Goal: Use online tool/utility: Utilize a website feature to perform a specific function

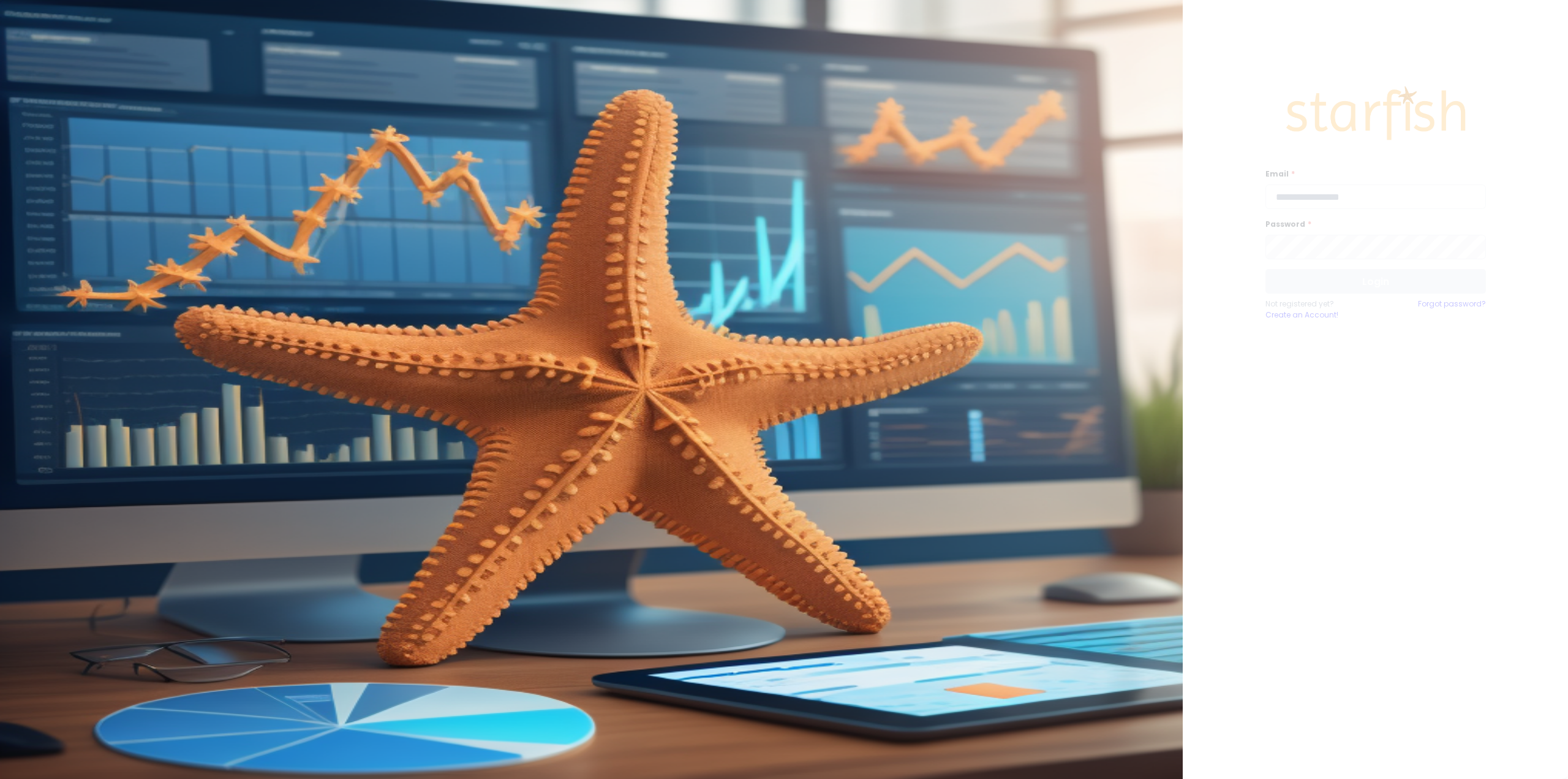
type input "**********"
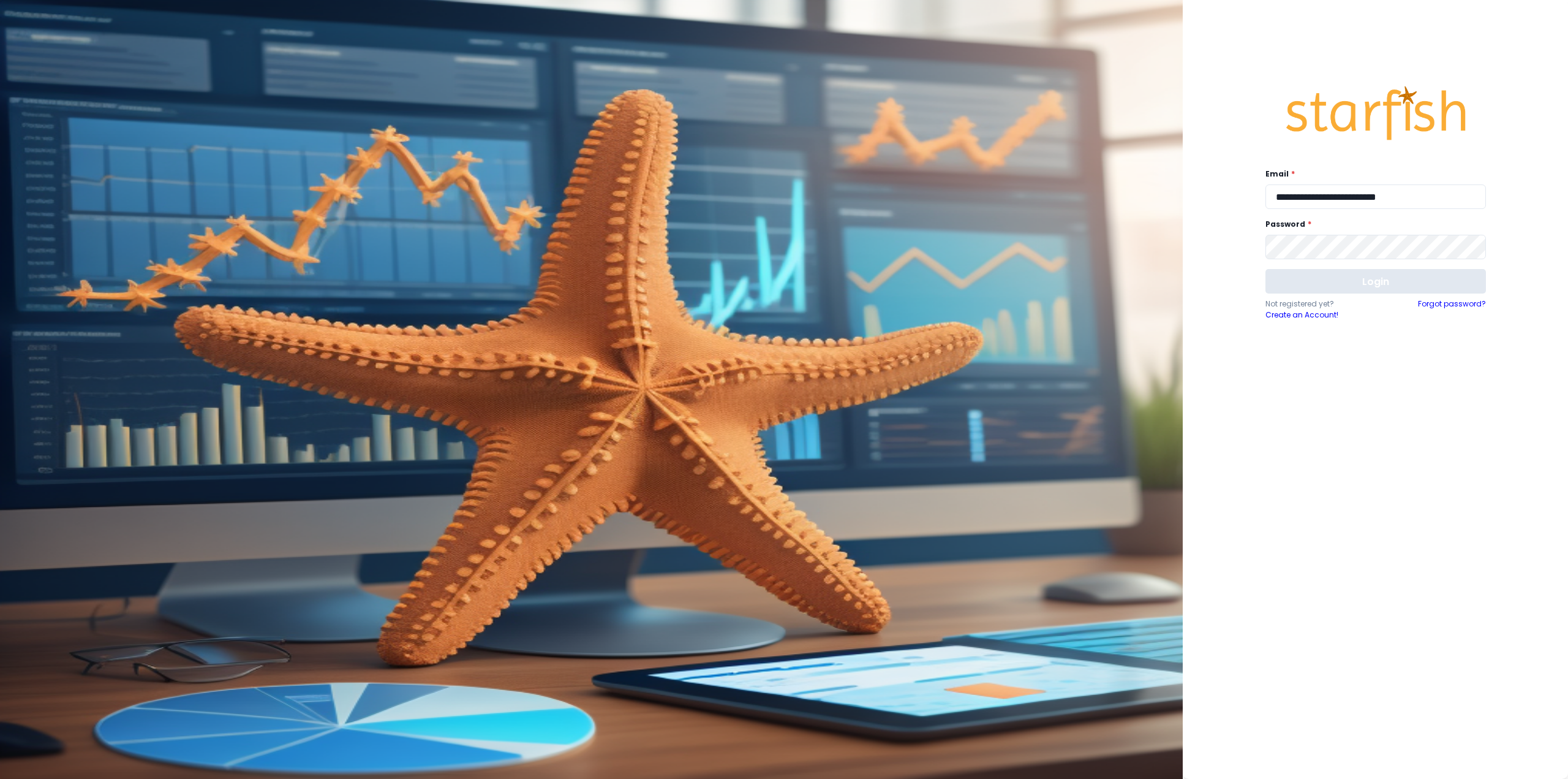
click at [659, 287] on button "Login" at bounding box center [1376, 281] width 220 height 25
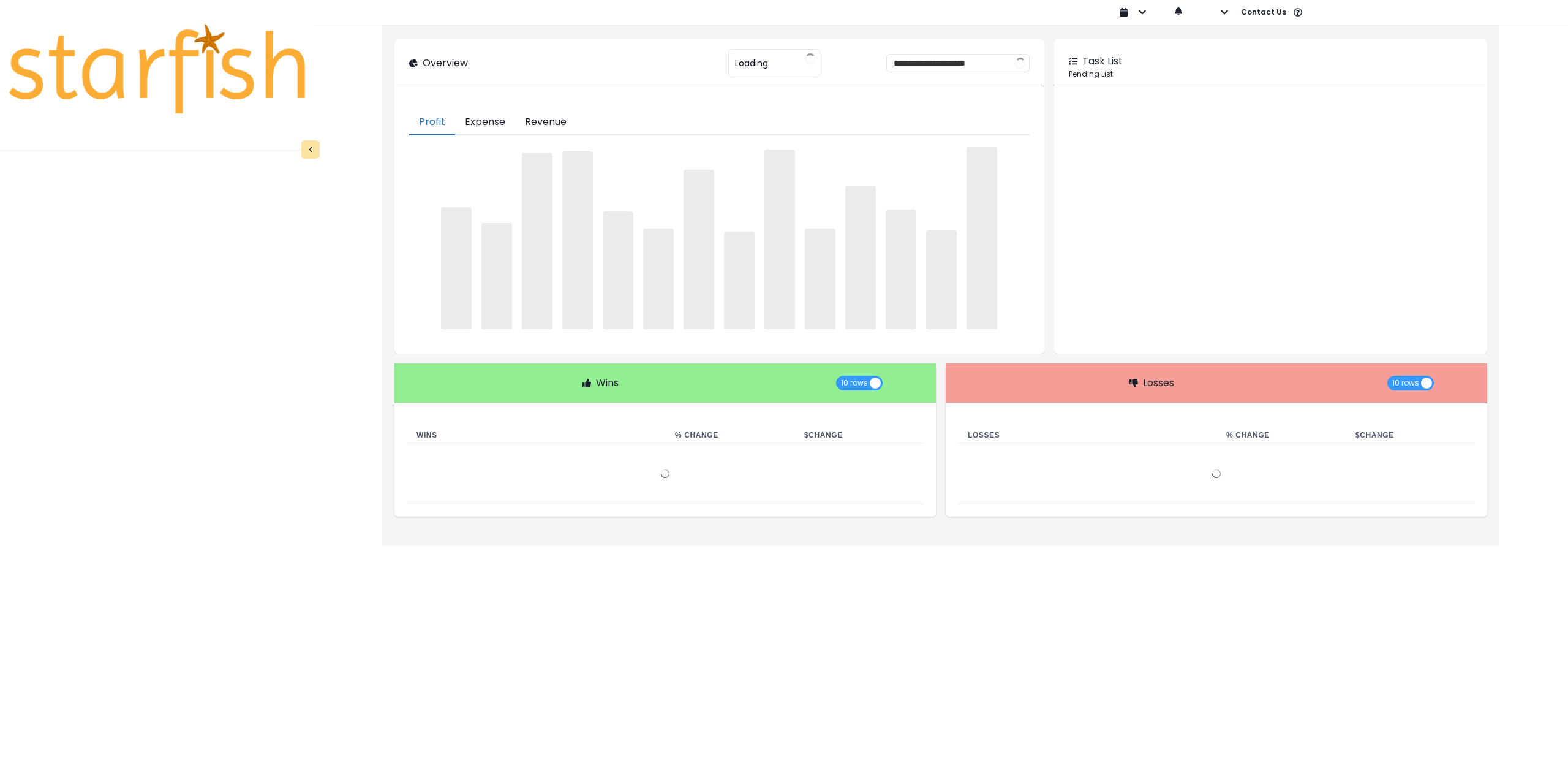
type input "********"
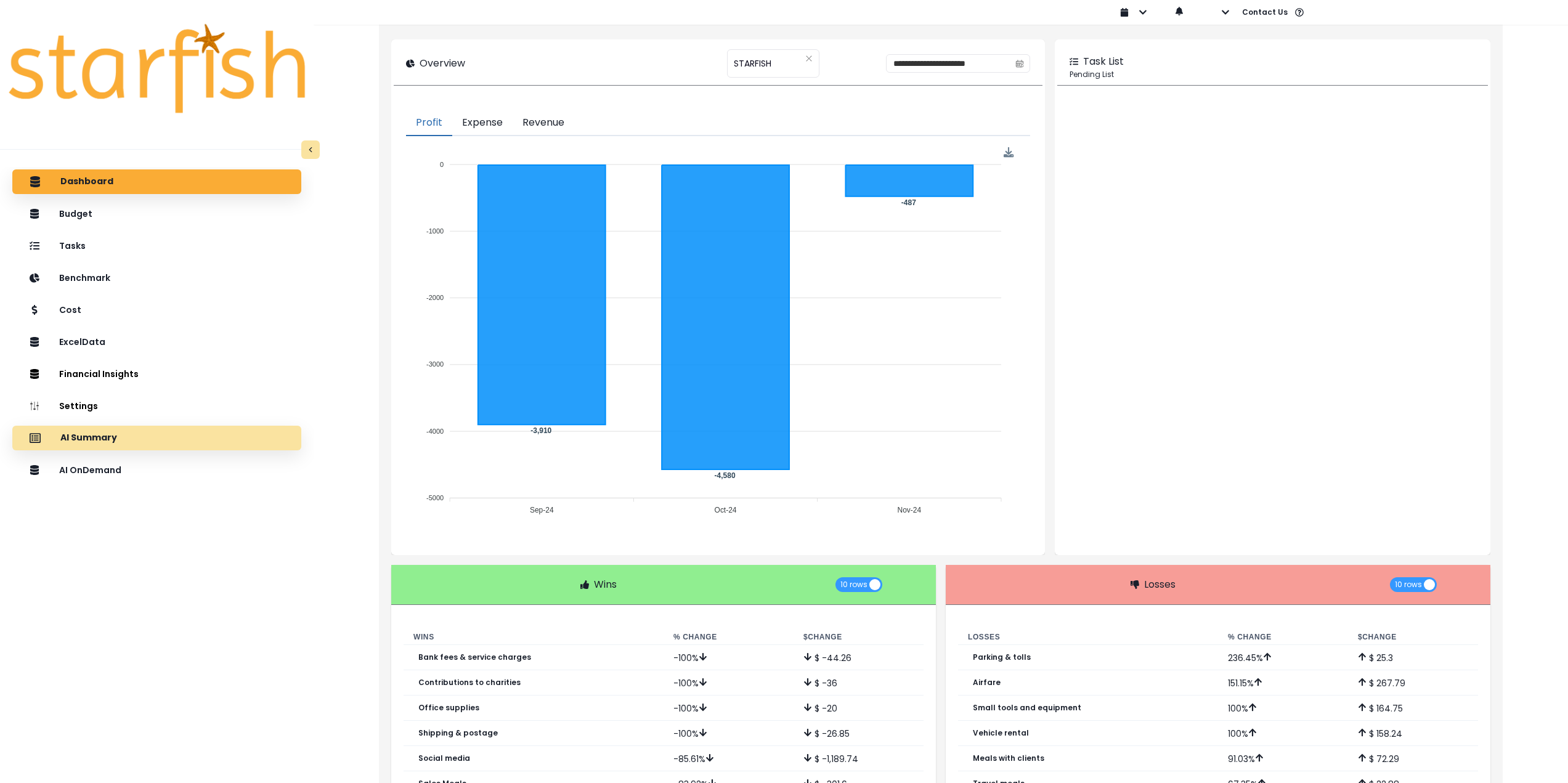
click at [122, 441] on div "AI Summary" at bounding box center [156, 438] width 269 height 26
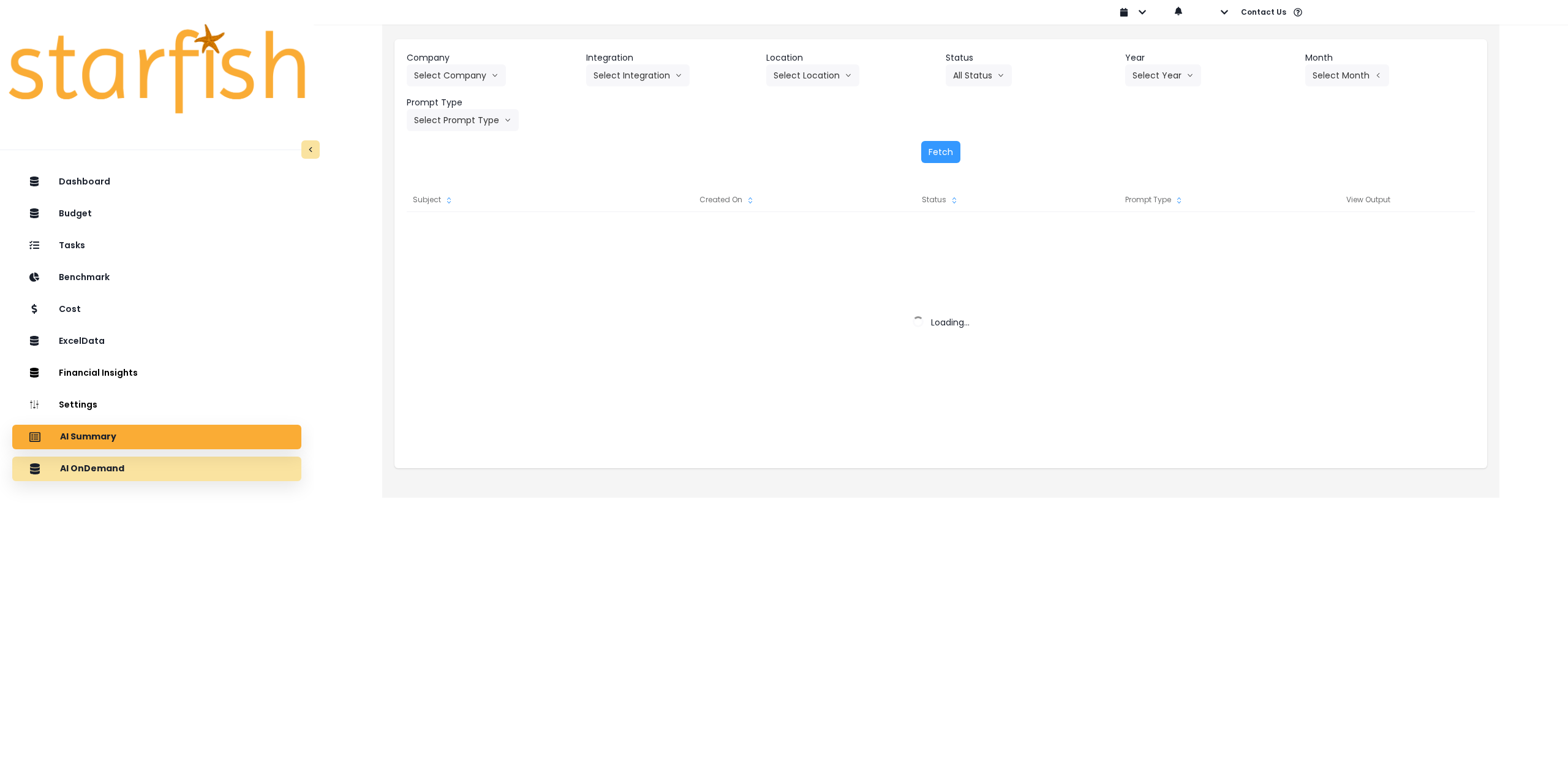
click at [181, 471] on div "AI OnDemand" at bounding box center [157, 469] width 270 height 25
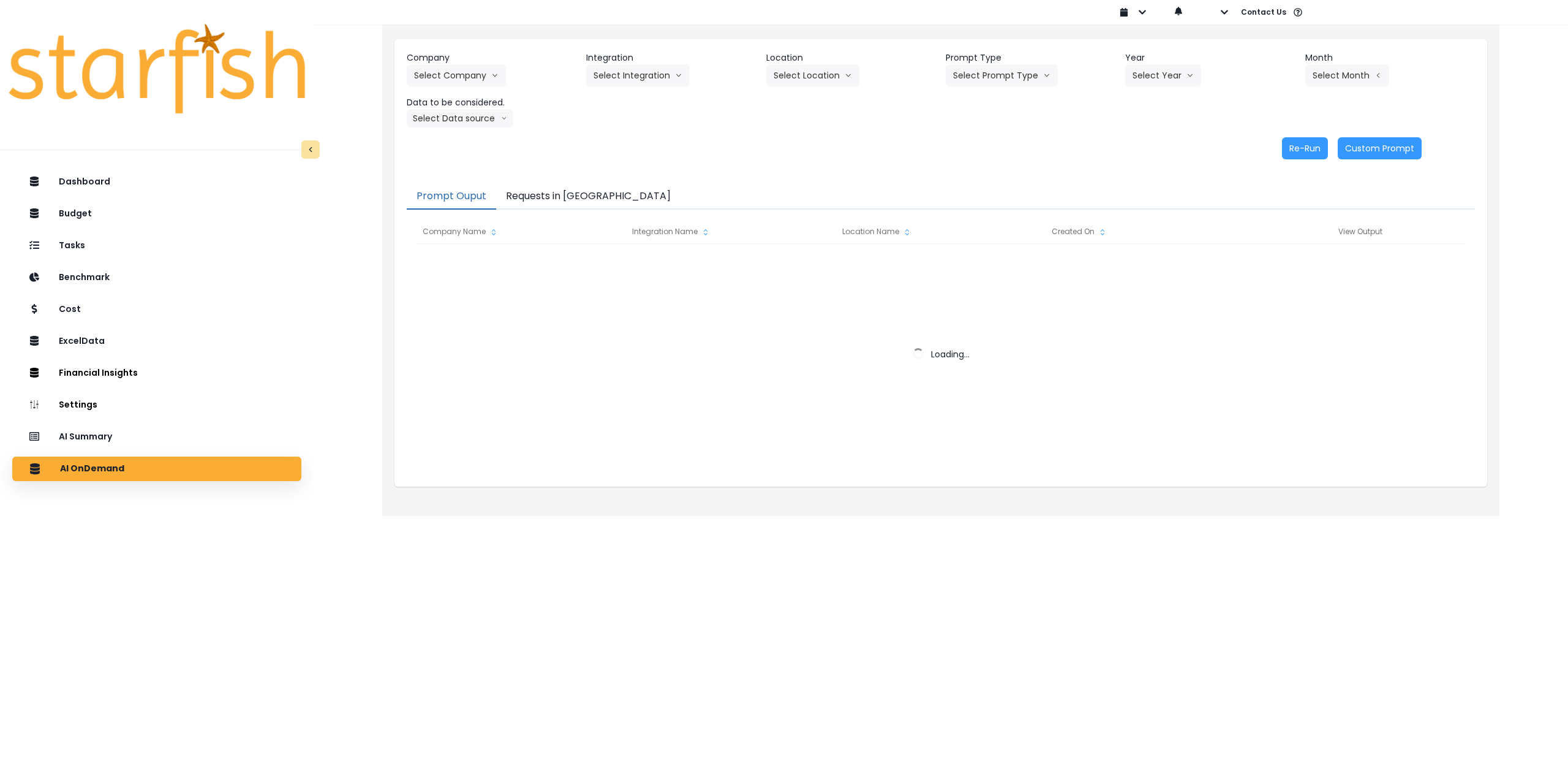
click at [563, 193] on button "Requests in [GEOGRAPHIC_DATA]" at bounding box center [588, 196] width 184 height 25
click at [445, 194] on button "Prompt Ouput" at bounding box center [451, 196] width 90 height 25
click at [545, 191] on button "Requests in [GEOGRAPHIC_DATA]" at bounding box center [588, 196] width 184 height 25
click at [463, 196] on button "Prompt Ouput" at bounding box center [451, 196] width 90 height 25
click at [174, 437] on div "AI Summary" at bounding box center [157, 436] width 270 height 25
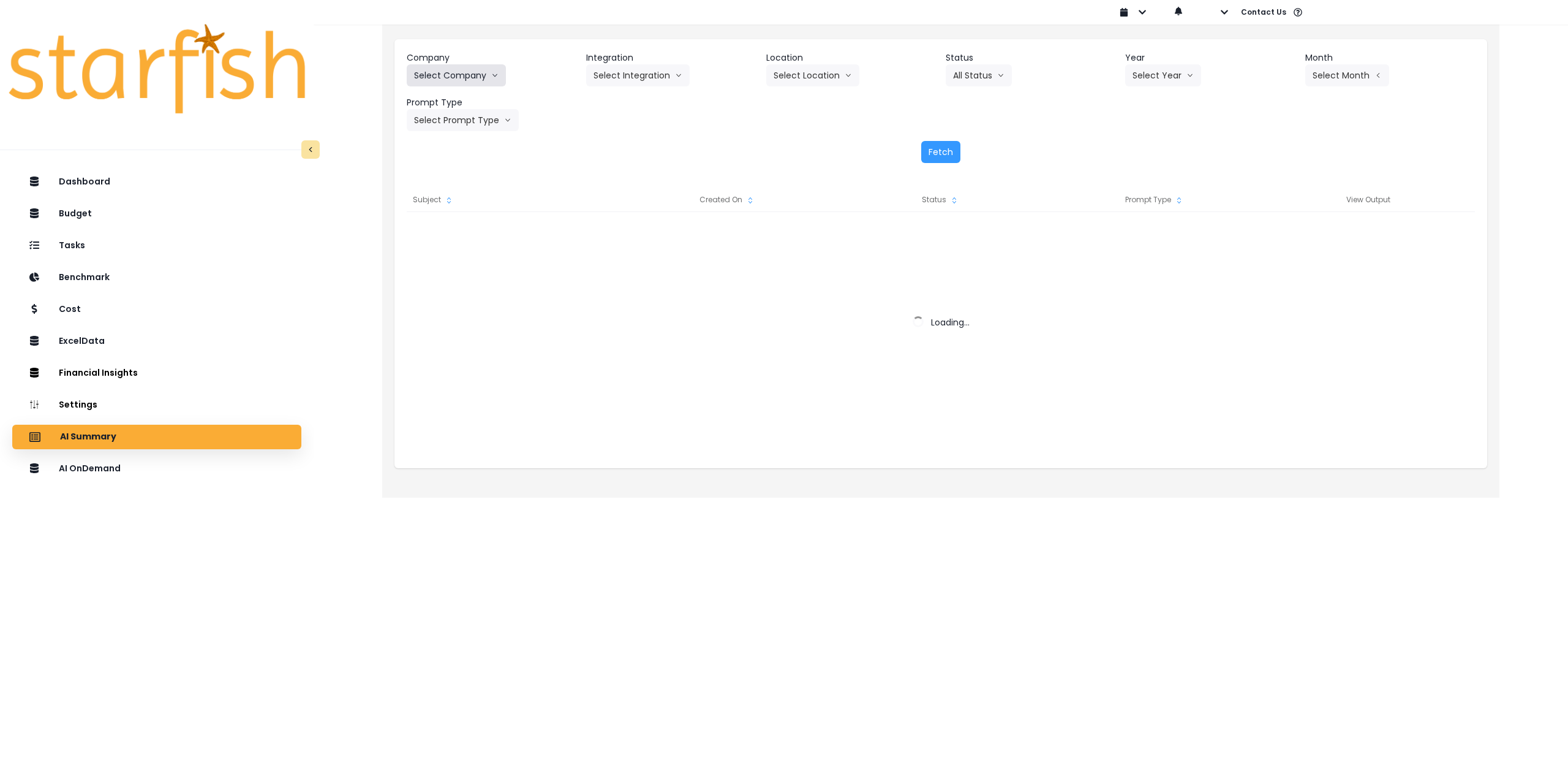
click at [452, 76] on button "Select Company" at bounding box center [456, 75] width 100 height 22
click at [459, 77] on button "Select Company" at bounding box center [456, 75] width 100 height 22
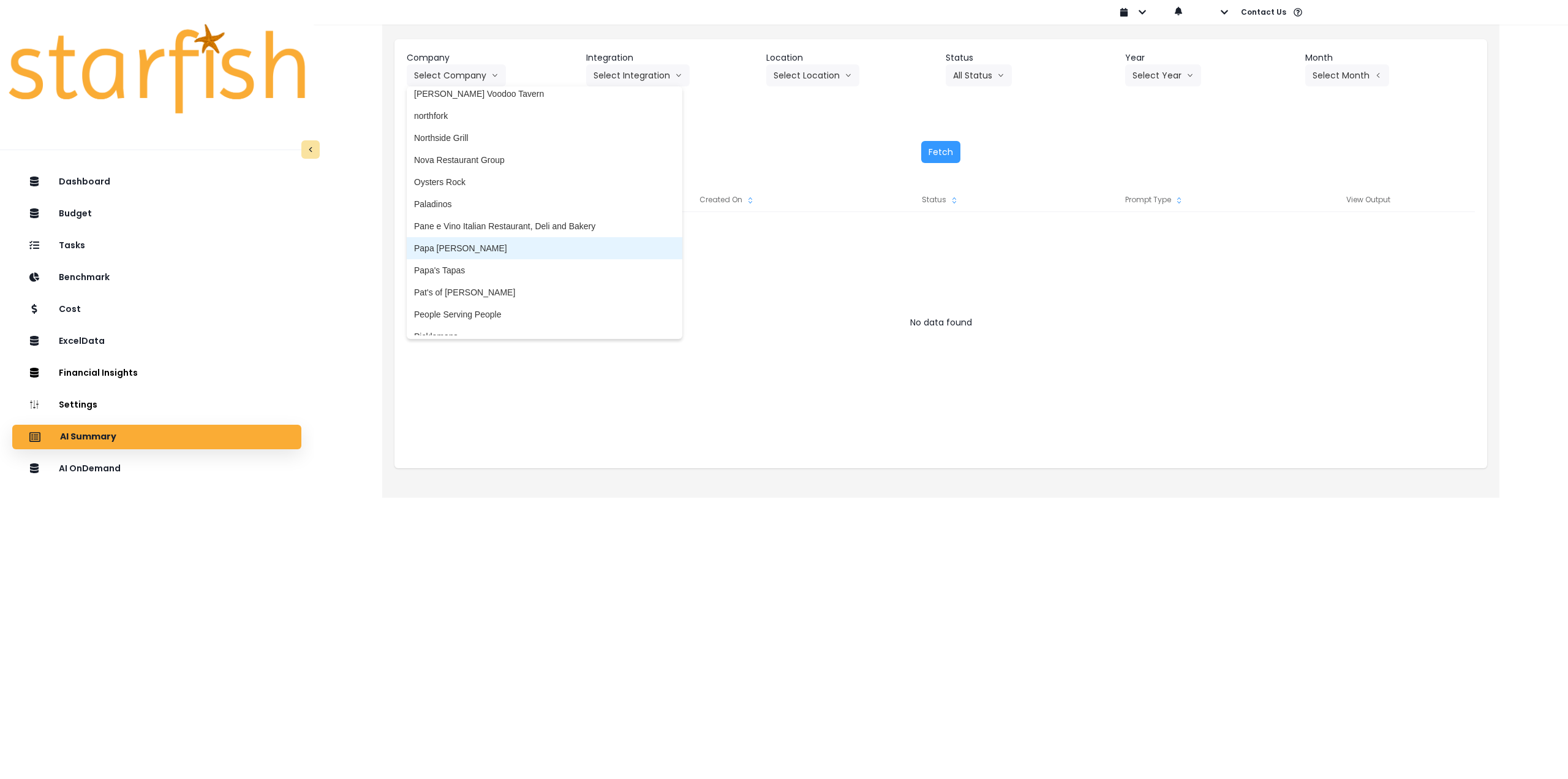
scroll to position [1777, 0]
click at [467, 272] on li "Papa's Tapas" at bounding box center [544, 265] width 275 height 22
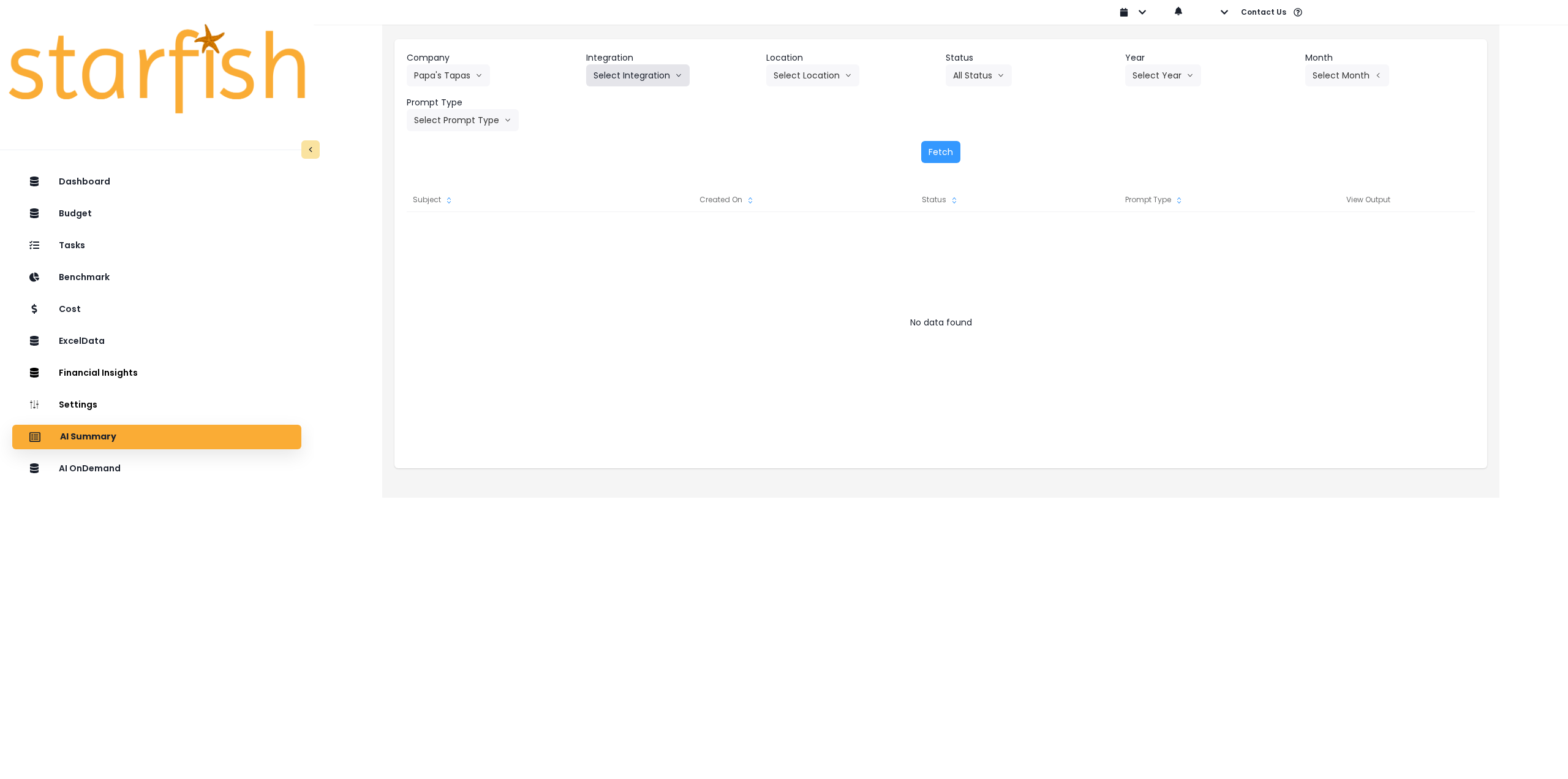
click at [632, 76] on button "Select Integration" at bounding box center [638, 75] width 104 height 22
click at [618, 100] on span "Quickbooks" at bounding box center [616, 100] width 44 height 12
click at [659, 81] on button "Select Location" at bounding box center [813, 75] width 93 height 22
click at [659, 103] on span "All Locations" at bounding box center [798, 100] width 49 height 12
click at [659, 76] on button "All Status" at bounding box center [979, 75] width 66 height 22
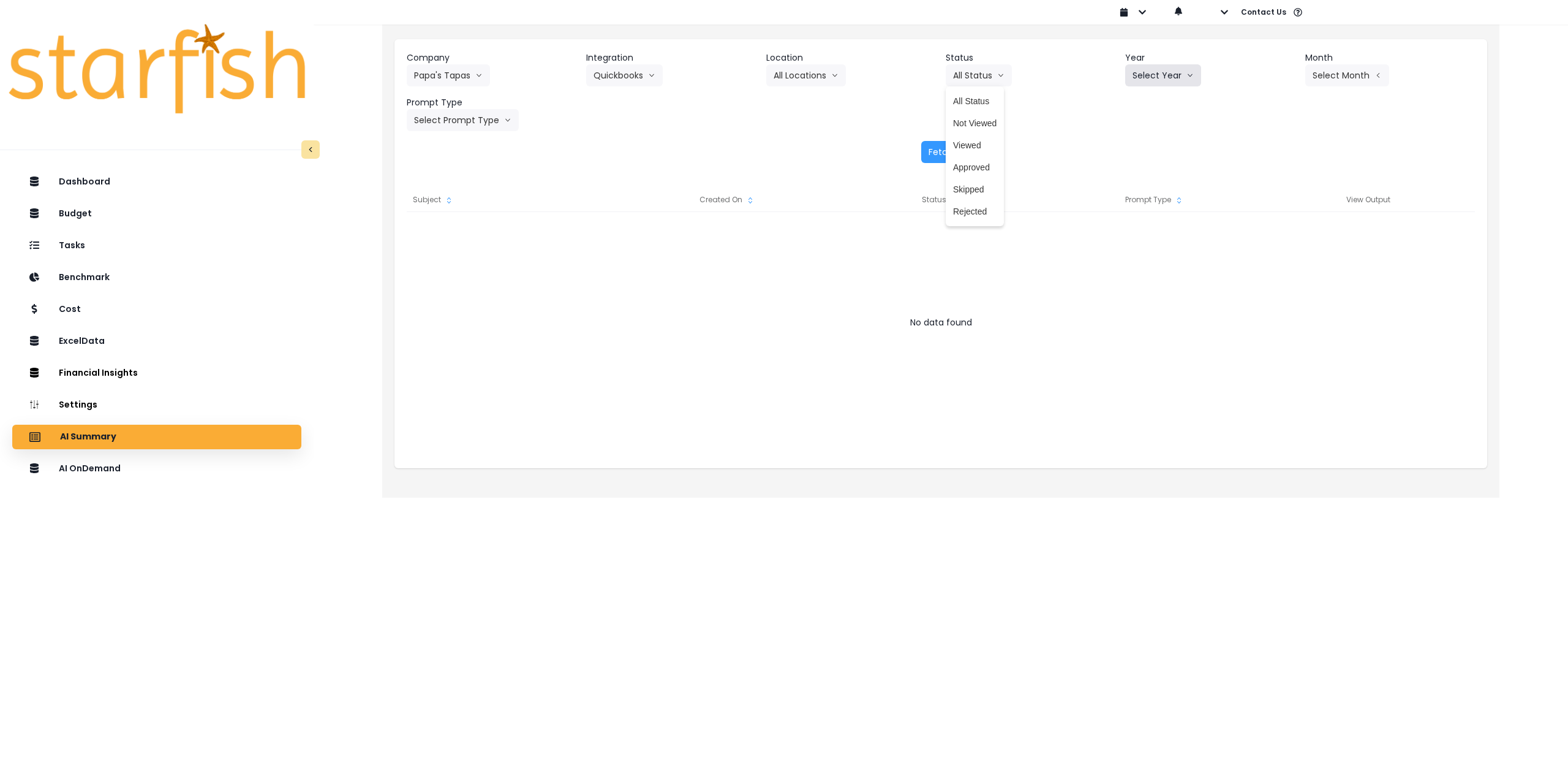
click at [659, 64] on button "Select Year" at bounding box center [1163, 75] width 76 height 22
click at [659, 147] on span "2025" at bounding box center [1142, 145] width 19 height 12
click at [659, 71] on button "Select Month" at bounding box center [1347, 75] width 84 height 22
click at [659, 213] on span "July" at bounding box center [1286, 211] width 24 height 12
click at [443, 119] on button "Select Prompt Type" at bounding box center [462, 119] width 112 height 22
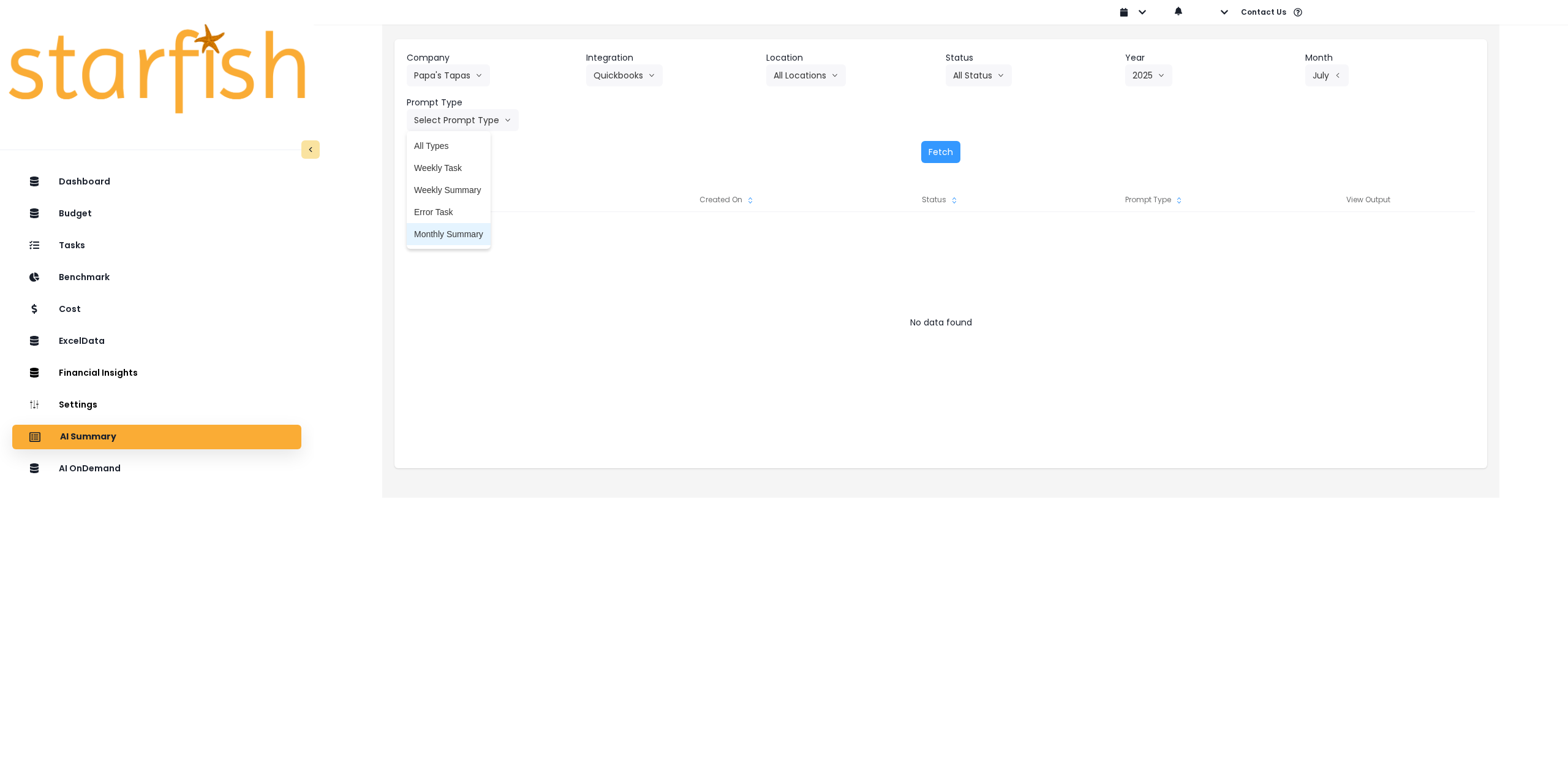
click at [440, 232] on span "Monthly Summary" at bounding box center [449, 234] width 69 height 12
click at [659, 150] on button "Fetch" at bounding box center [941, 152] width 40 height 22
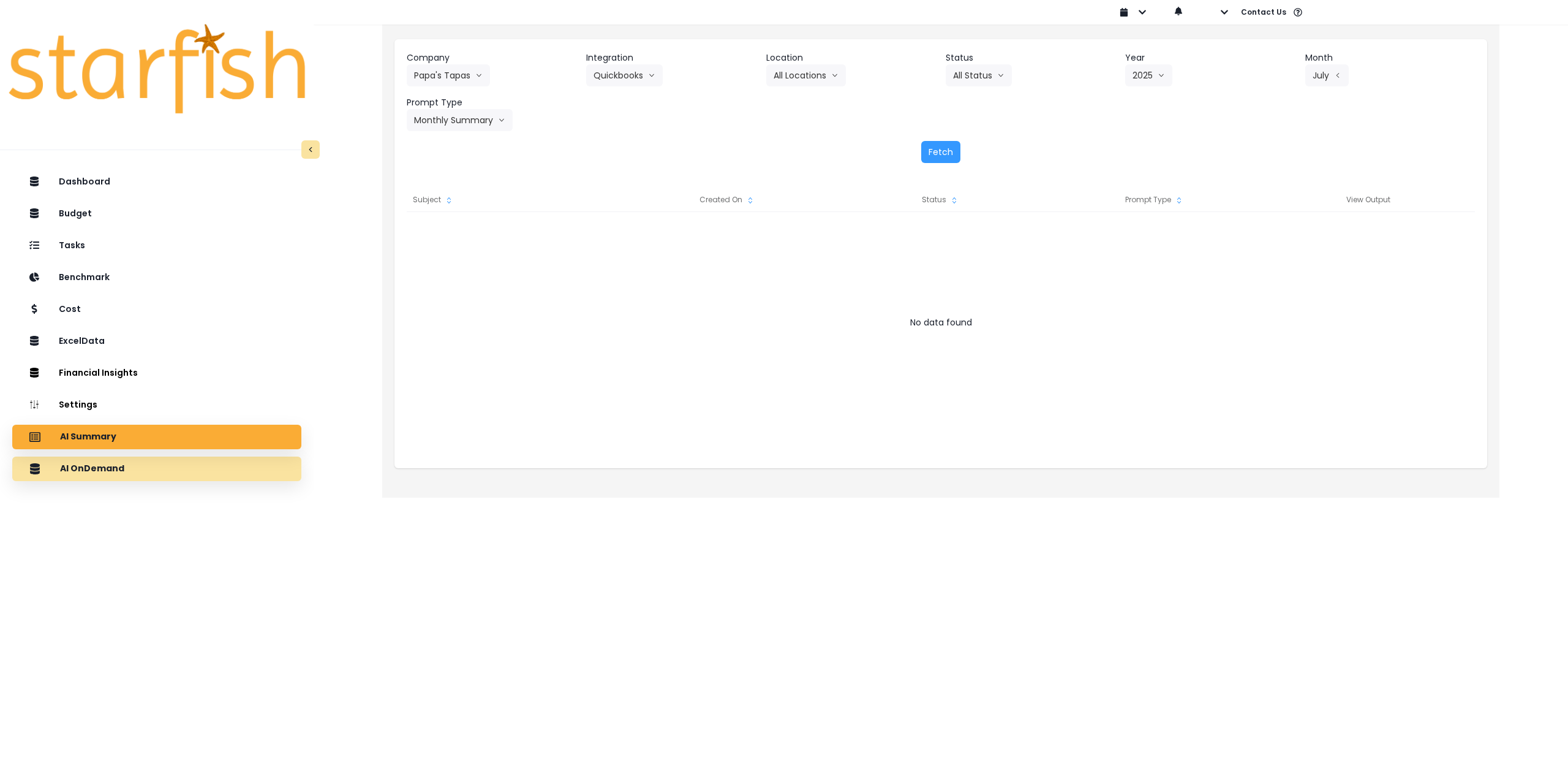
click at [154, 475] on div "AI OnDemand" at bounding box center [157, 469] width 270 height 25
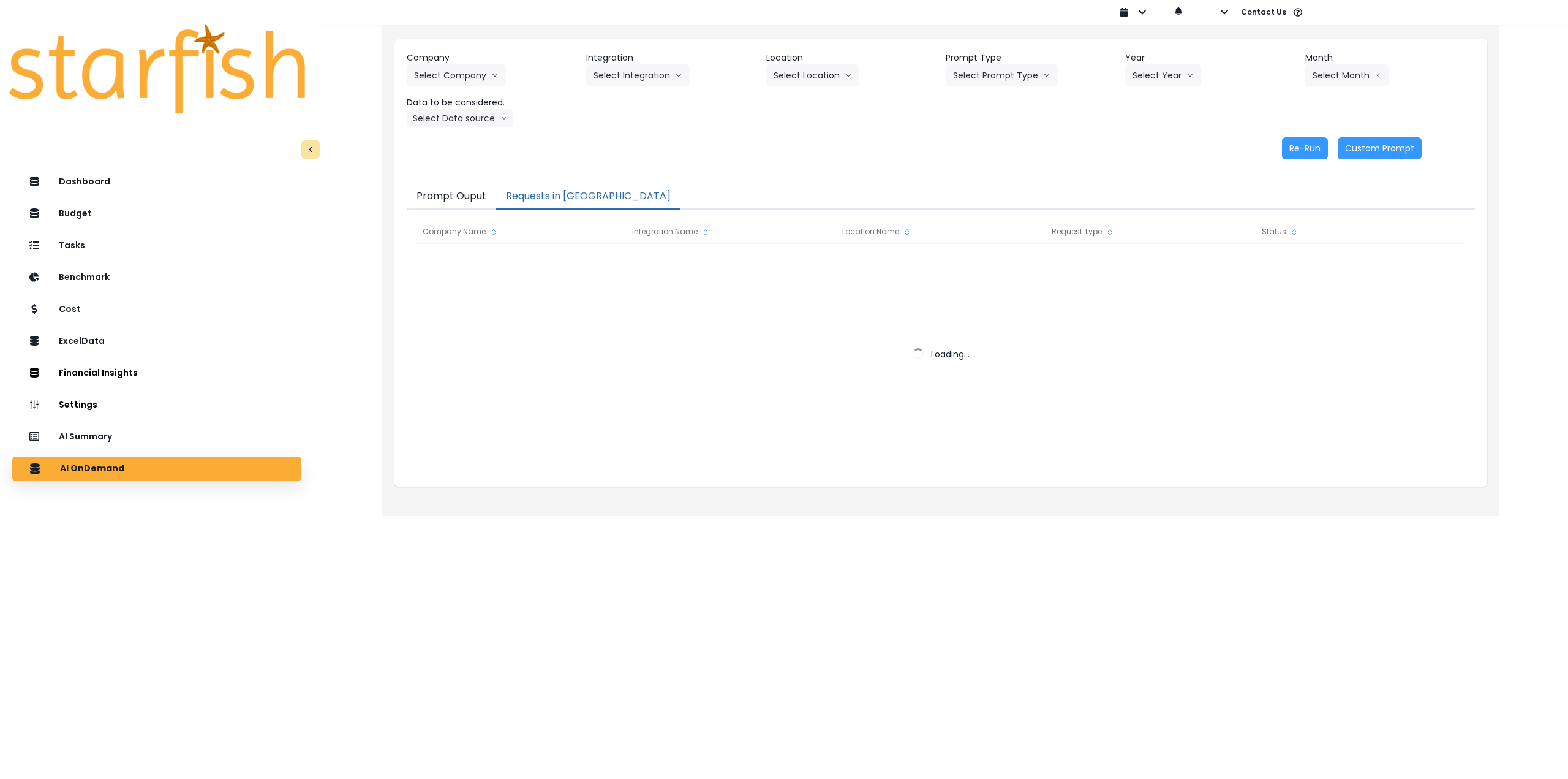
click at [570, 196] on button "Requests in [GEOGRAPHIC_DATA]" at bounding box center [588, 196] width 184 height 25
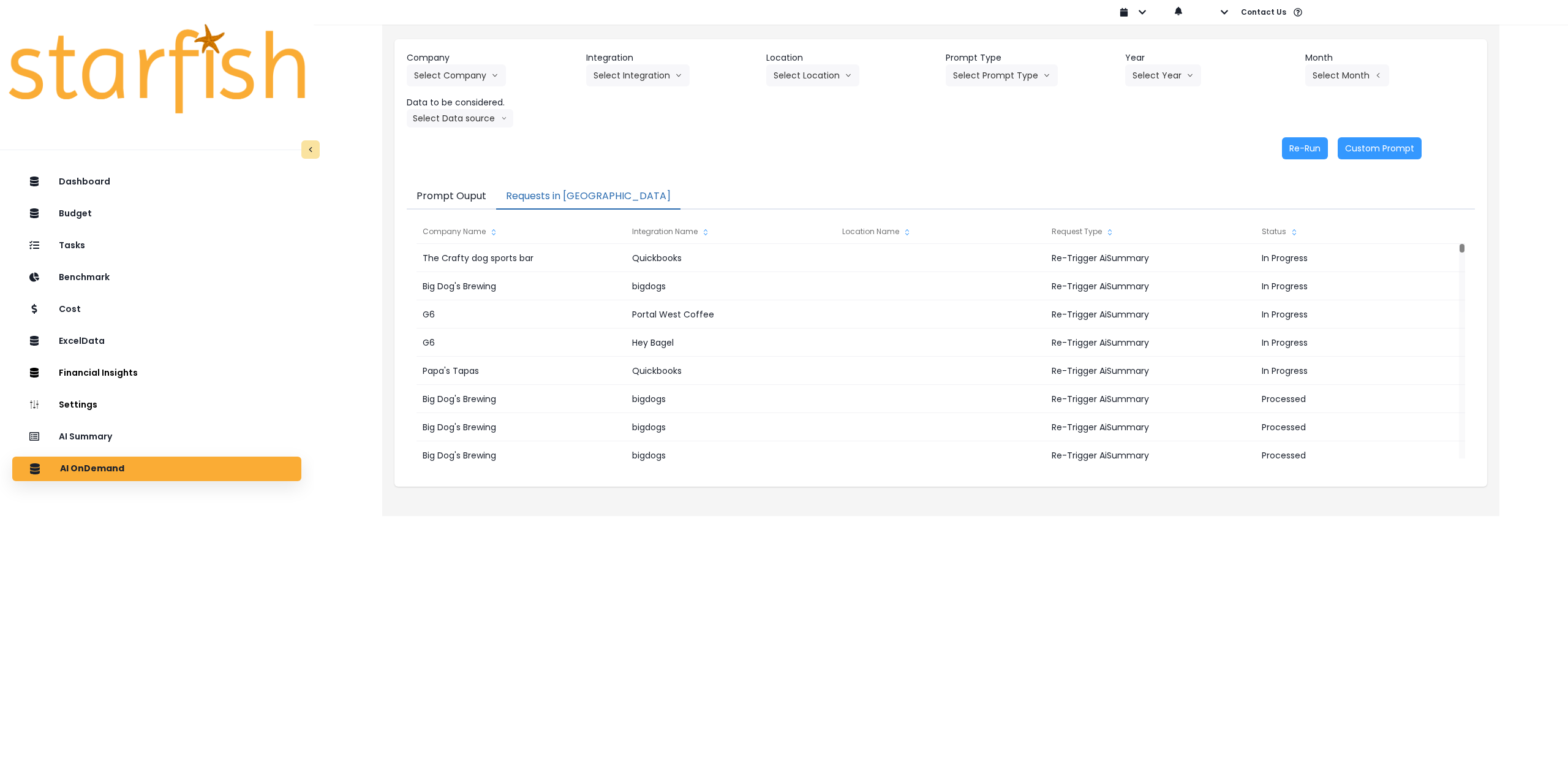
click at [659, 241] on div "Company Select Company 86 Costs Asti Bagel Cafe Balance Grille Bald Ginger Bar …" at bounding box center [940, 266] width 1118 height 499
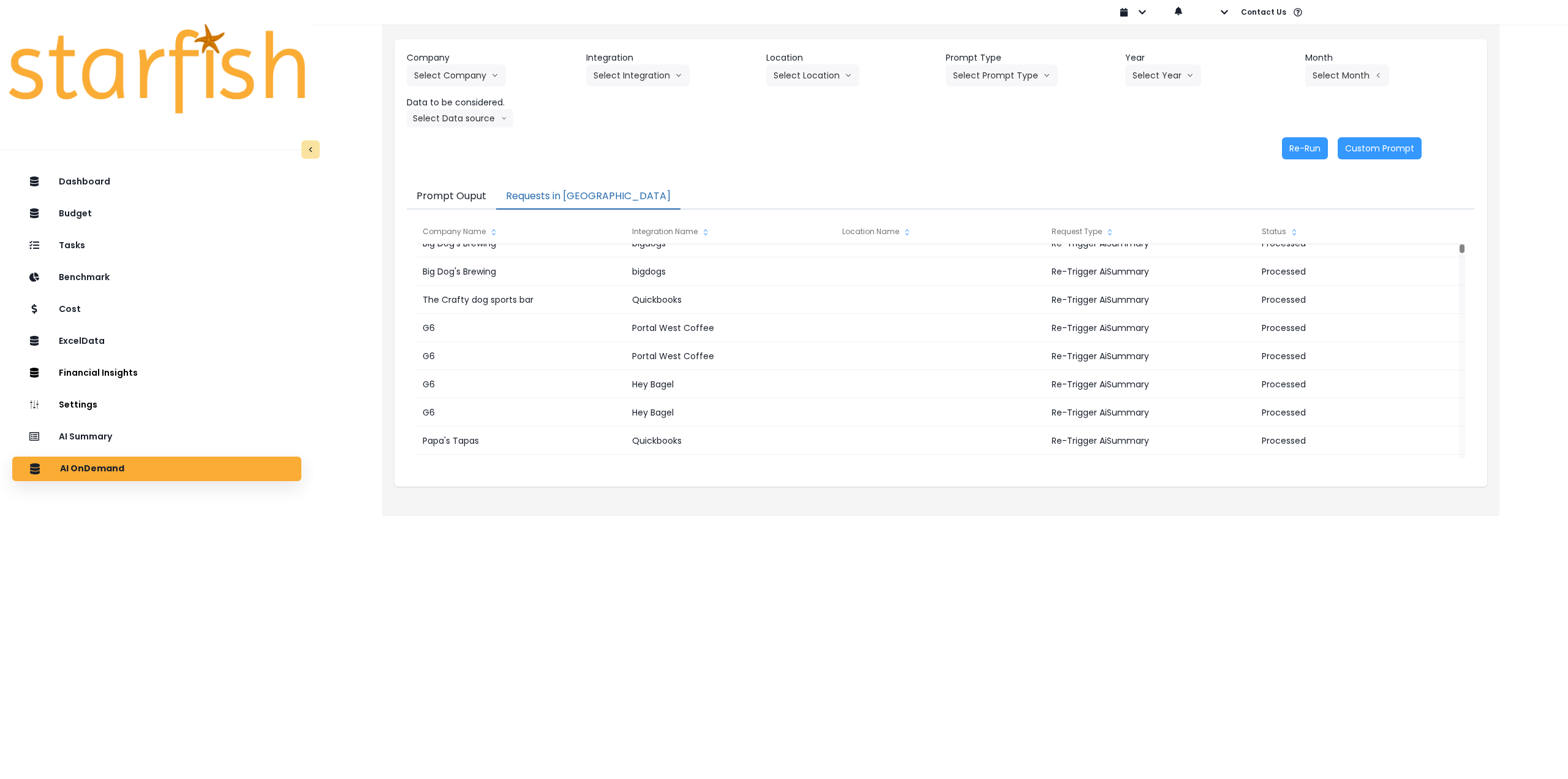
click at [659, 499] on html "Dashboard Budget Tasks Benchmark Cost ExcelData Financial Insights Location Ana…" at bounding box center [784, 249] width 1568 height 499
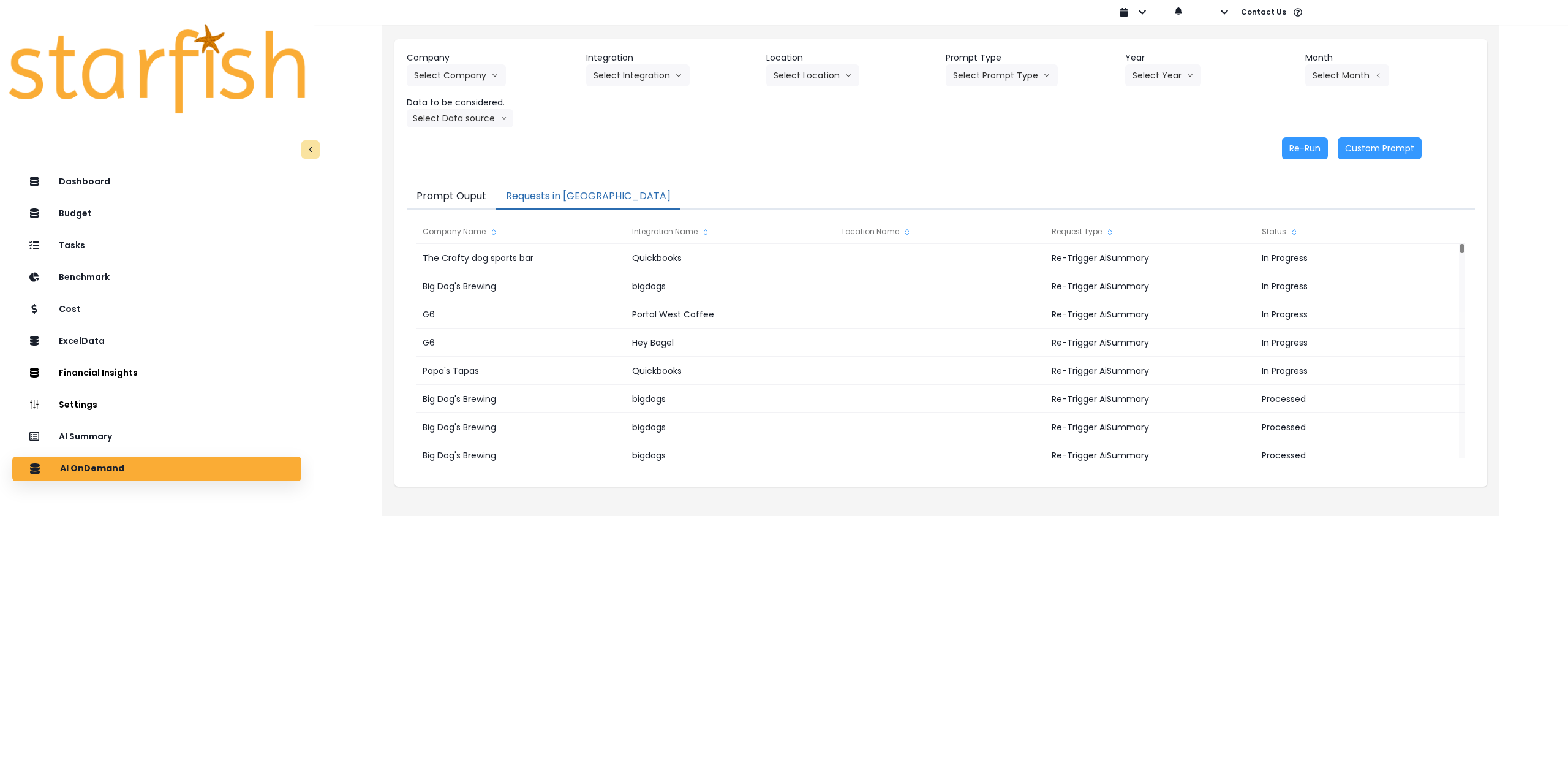
click at [659, 499] on html "Dashboard Budget Tasks Benchmark Cost ExcelData Financial Insights Location Ana…" at bounding box center [784, 249] width 1568 height 499
click at [174, 541] on div "Dashboard Budget Tasks Benchmark Cost ExcelData Financial Insights Location Ana…" at bounding box center [157, 511] width 313 height 687
